Goal: Navigation & Orientation: Find specific page/section

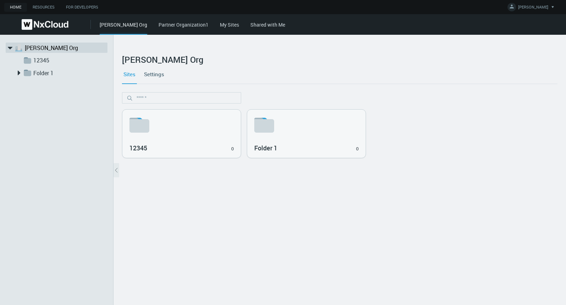
click at [220, 26] on link "My Sites" at bounding box center [229, 24] width 19 height 7
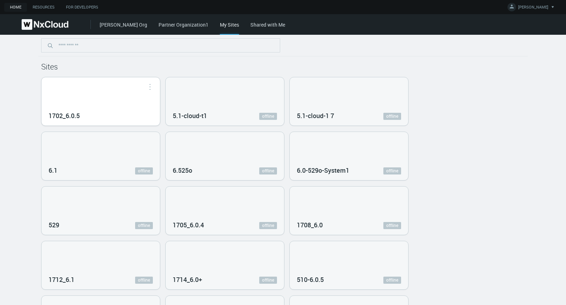
click at [85, 102] on div "1702_6.0.5" at bounding box center [100, 101] width 118 height 48
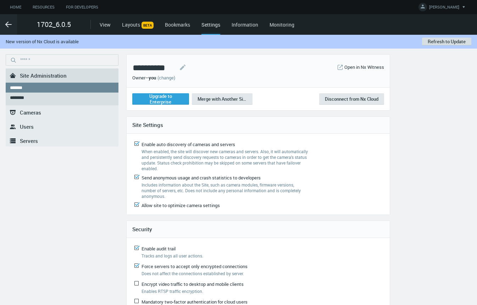
click at [435, 41] on button "Refresh to Update" at bounding box center [446, 42] width 49 height 8
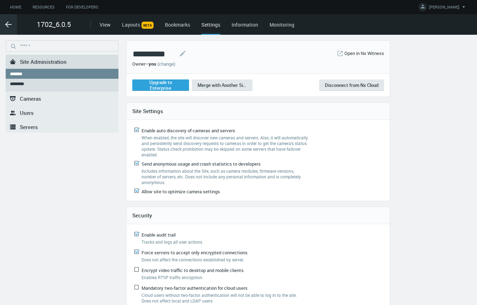
click at [7, 22] on polyline at bounding box center [7, 24] width 2 height 5
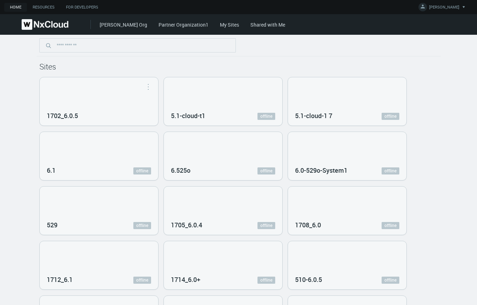
click at [220, 24] on link "My Sites" at bounding box center [229, 24] width 19 height 7
click at [104, 24] on link "[PERSON_NAME] Org" at bounding box center [124, 24] width 48 height 7
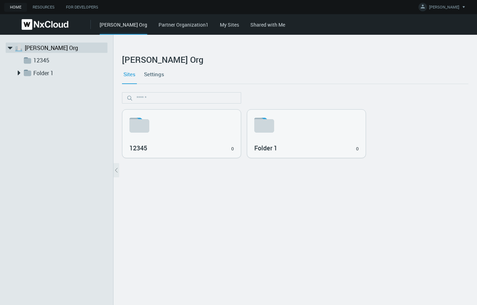
click at [220, 25] on link "My Sites" at bounding box center [229, 24] width 19 height 7
